Goal: Find specific page/section: Find specific page/section

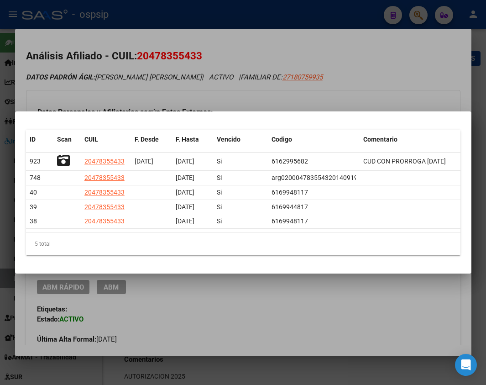
scroll to position [91, 0]
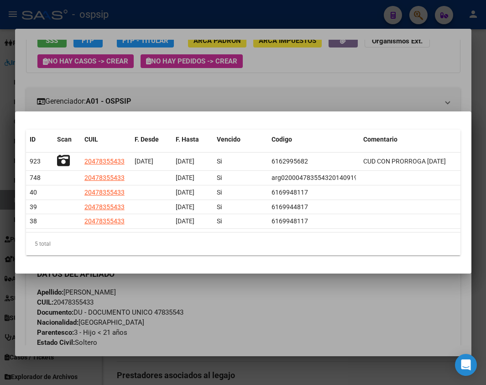
drag, startPoint x: 294, startPoint y: 323, endPoint x: 309, endPoint y: 374, distance: 53.2
click at [294, 323] on div at bounding box center [243, 192] width 486 height 385
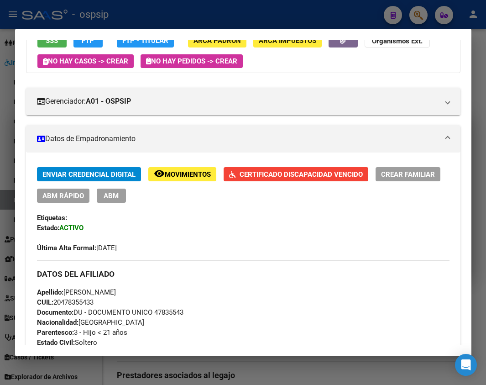
drag, startPoint x: 320, startPoint y: 377, endPoint x: 258, endPoint y: 326, distance: 80.4
click at [321, 375] on div at bounding box center [243, 192] width 486 height 385
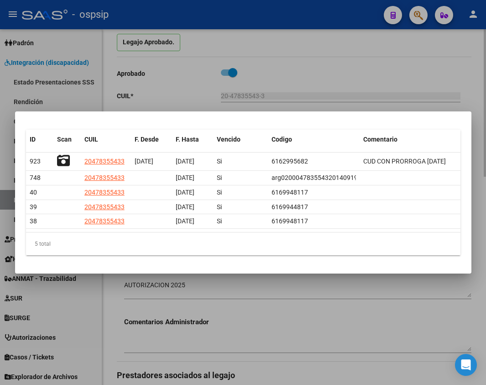
click at [342, 351] on div at bounding box center [243, 192] width 486 height 385
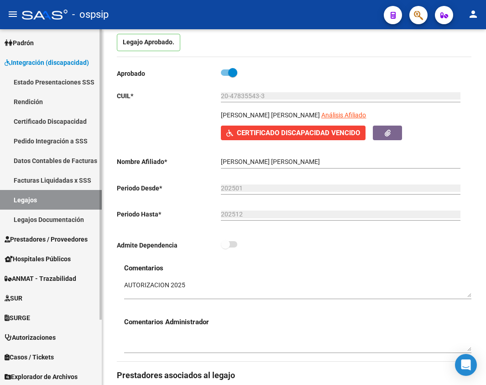
click at [29, 200] on link "Legajos" at bounding box center [51, 200] width 102 height 20
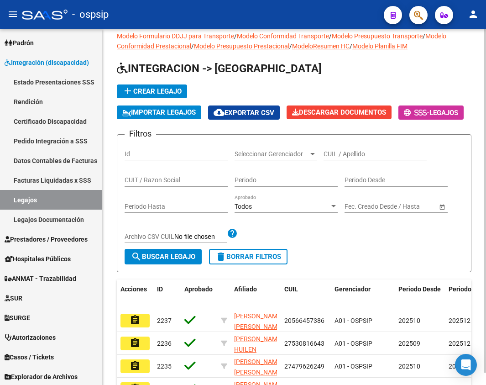
scroll to position [91, 0]
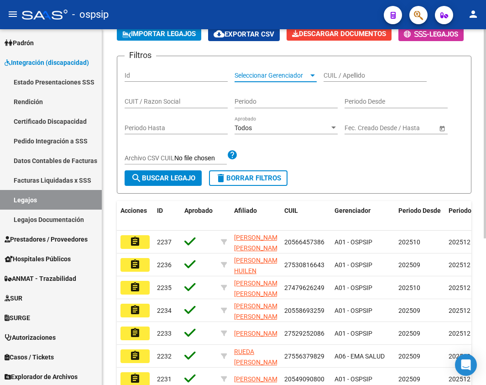
click at [274, 79] on span "Seleccionar Gerenciador" at bounding box center [272, 76] width 74 height 8
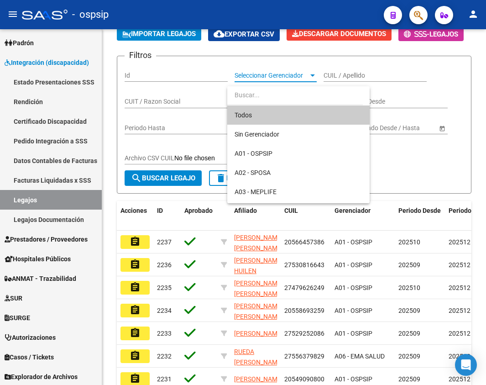
click at [401, 193] on div at bounding box center [243, 192] width 486 height 385
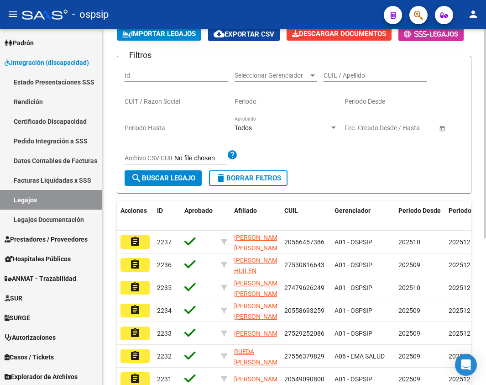
scroll to position [46, 0]
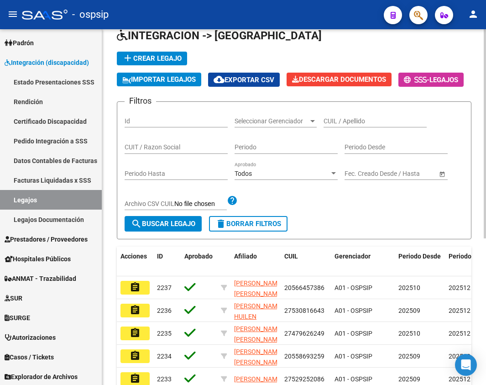
click at [338, 125] on input "CUIL / Apellido" at bounding box center [375, 121] width 103 height 8
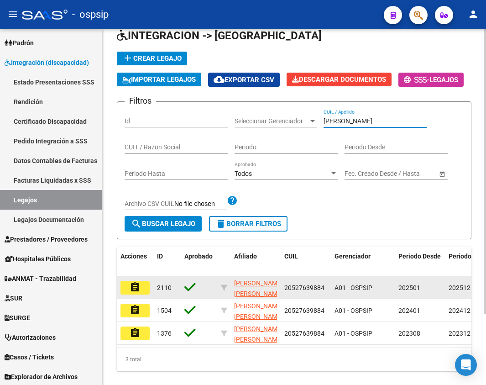
type input "[PERSON_NAME]"
click at [142, 295] on button "assignment" at bounding box center [135, 288] width 29 height 14
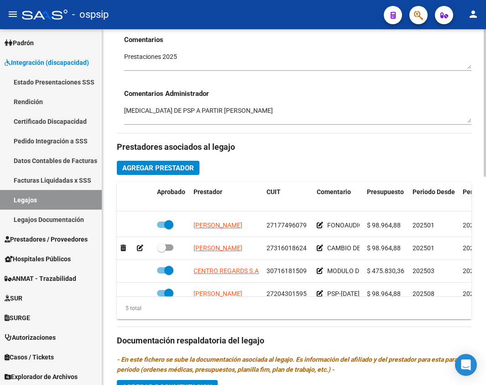
scroll to position [39, 0]
